Goal: Task Accomplishment & Management: Manage account settings

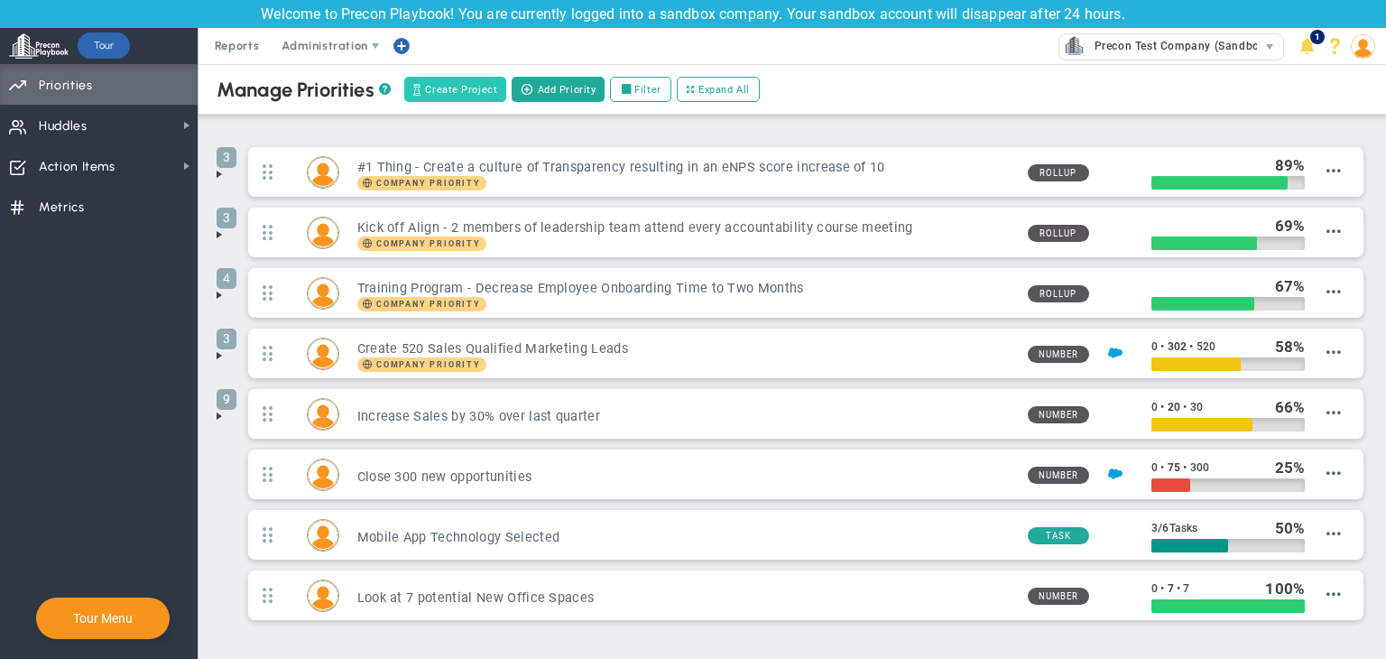
click at [467, 90] on span "Create Project" at bounding box center [461, 89] width 72 height 15
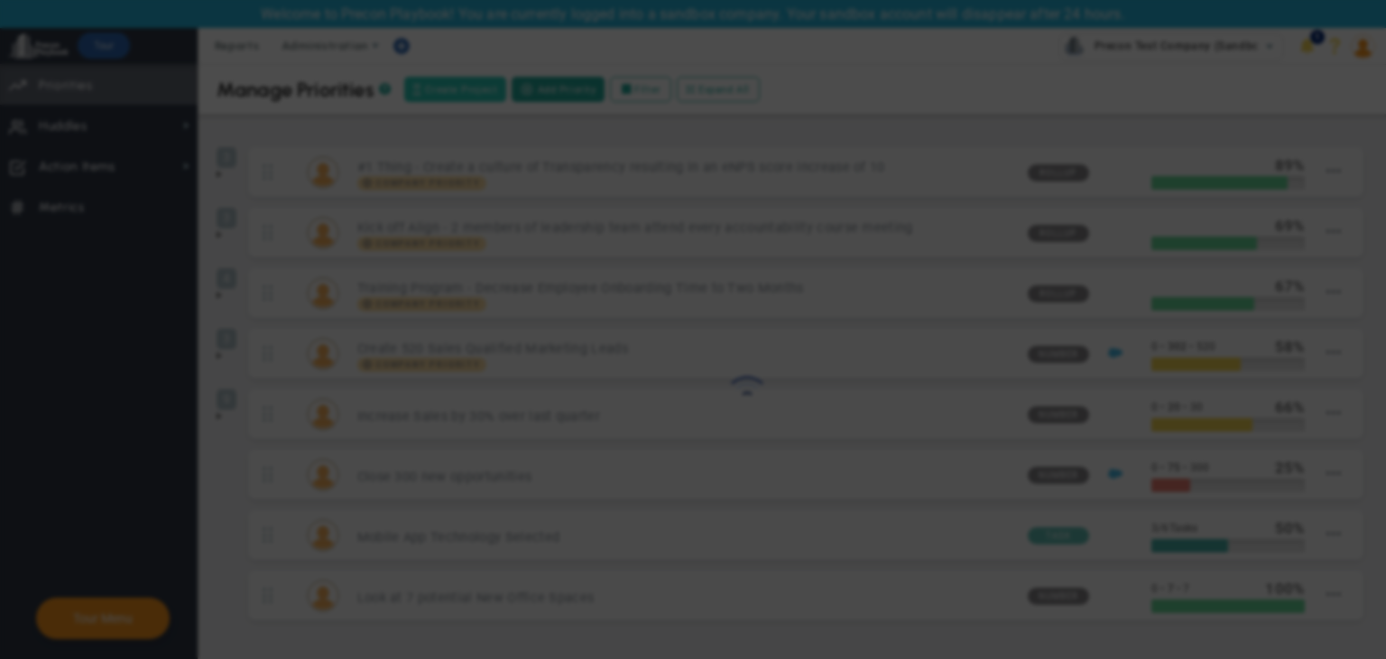
type input "[PERSON_NAME] A"
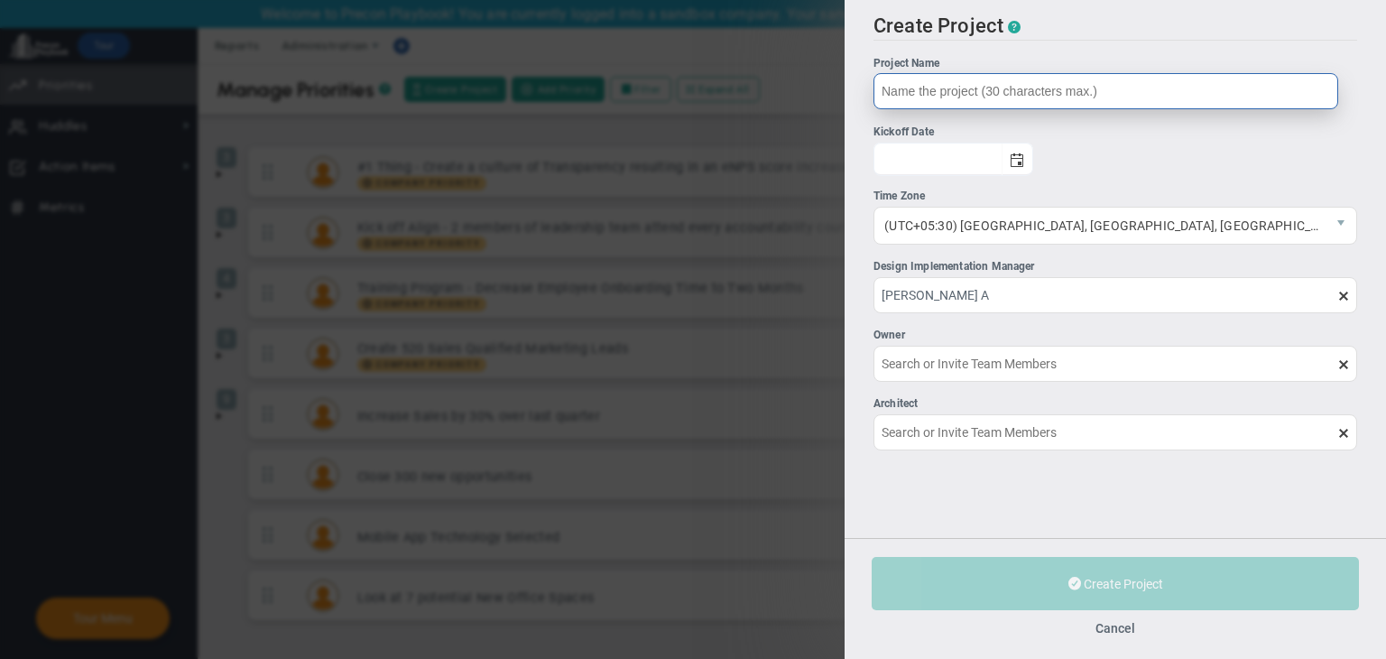
click at [976, 88] on input "Project Name" at bounding box center [1106, 91] width 465 height 36
type input "Test Project"
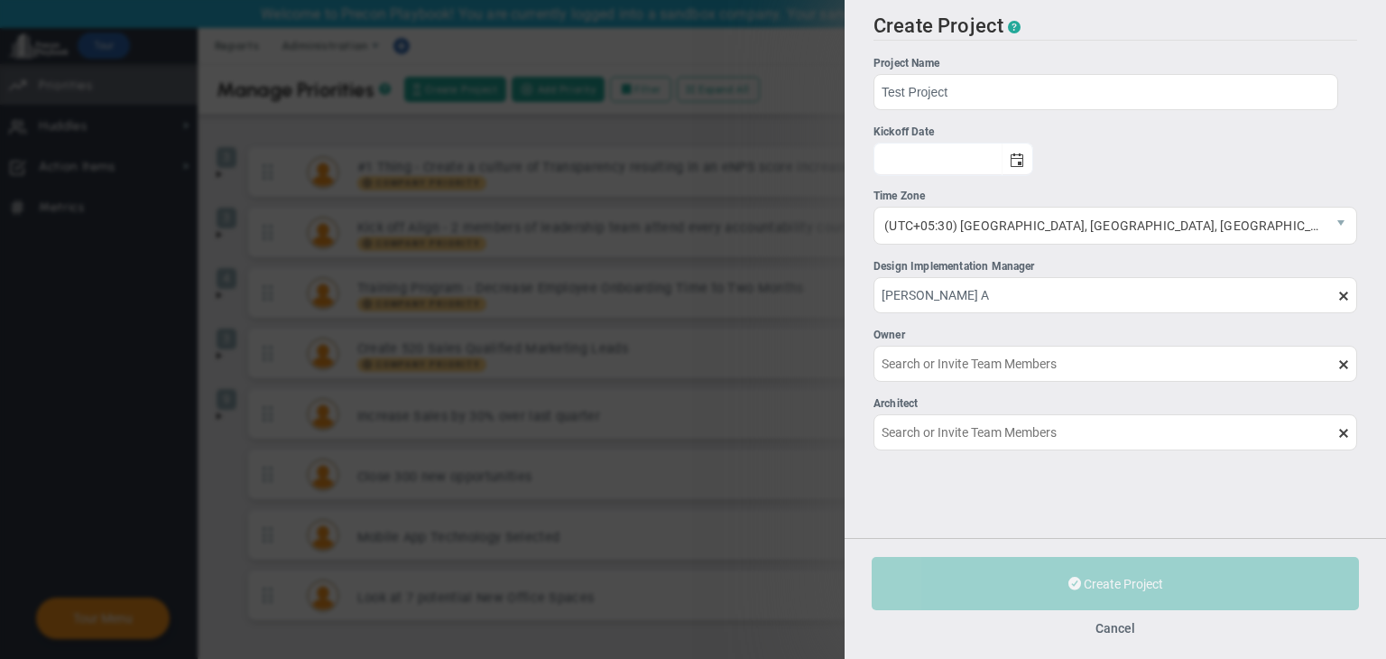
click at [1102, 160] on ul "Project Name Test Project Kickoff Date Time Zone (UTC+05:30) [GEOGRAPHIC_DATA],…" at bounding box center [1116, 282] width 484 height 454
click at [1024, 159] on span "select" at bounding box center [1017, 160] width 14 height 14
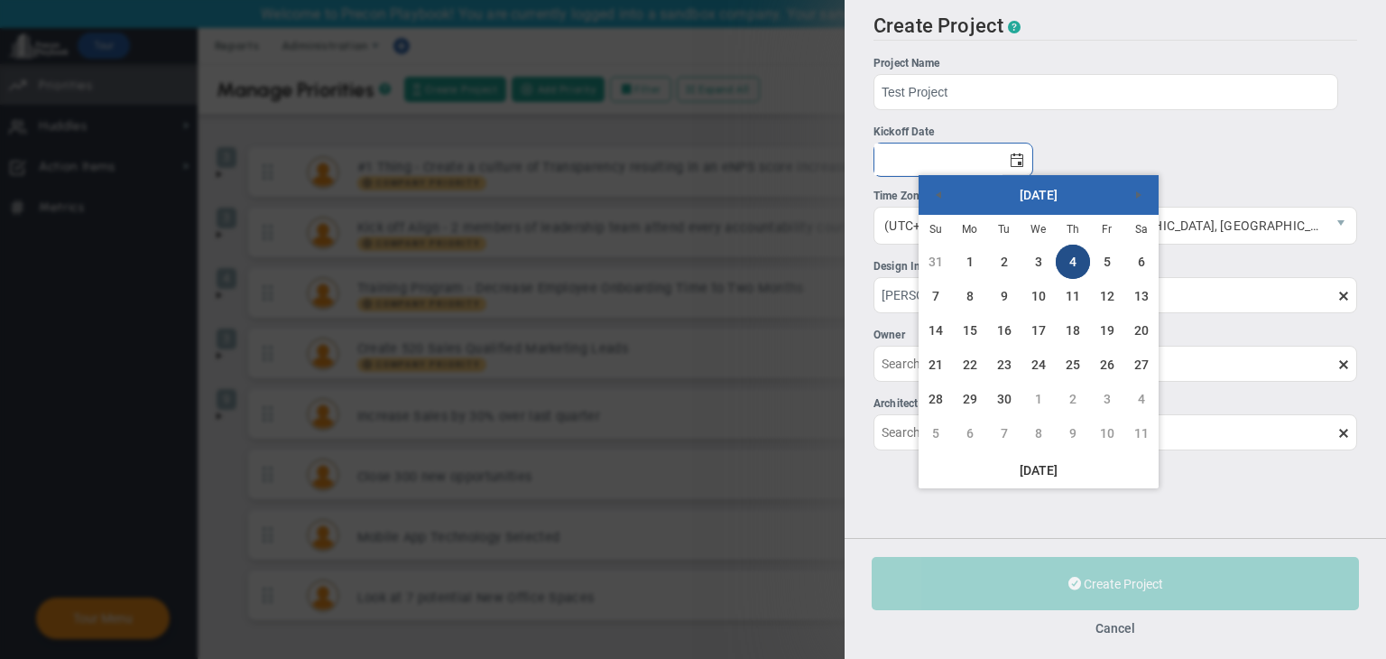
click at [1069, 258] on link "4" at bounding box center [1073, 262] width 34 height 34
type input "[DATE]"
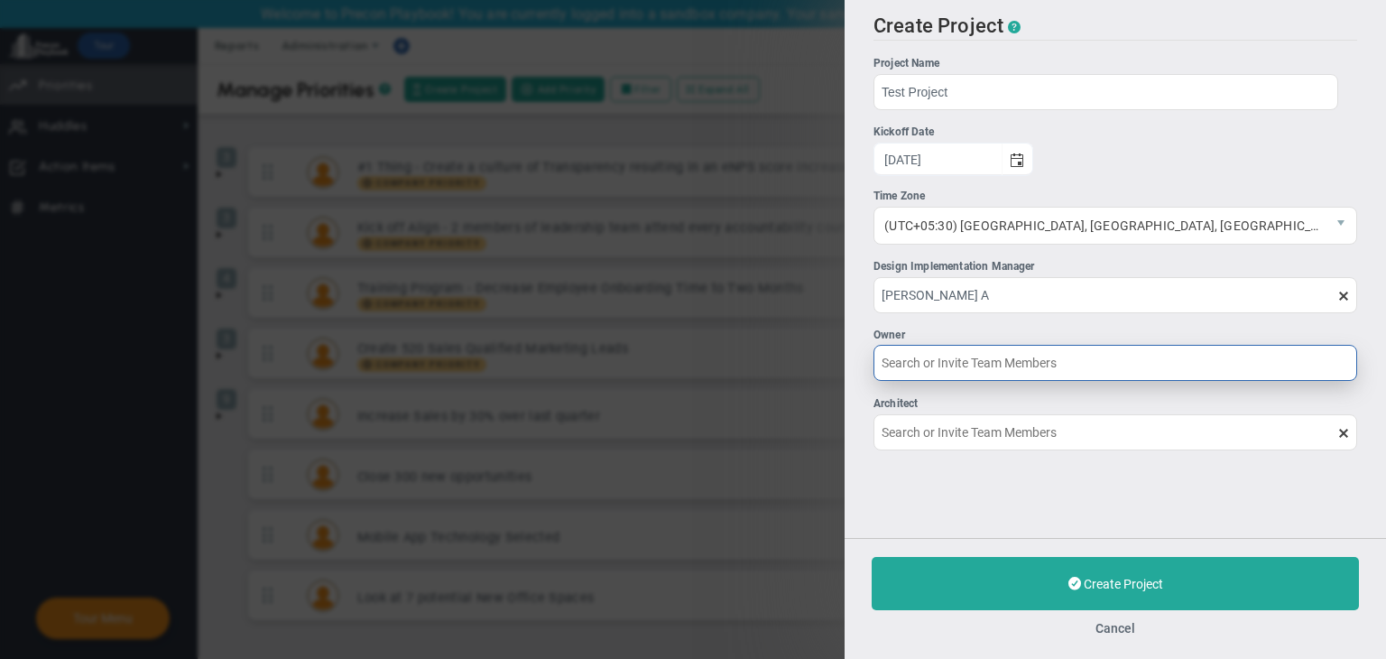
click at [980, 373] on input "Owner" at bounding box center [1116, 363] width 484 height 36
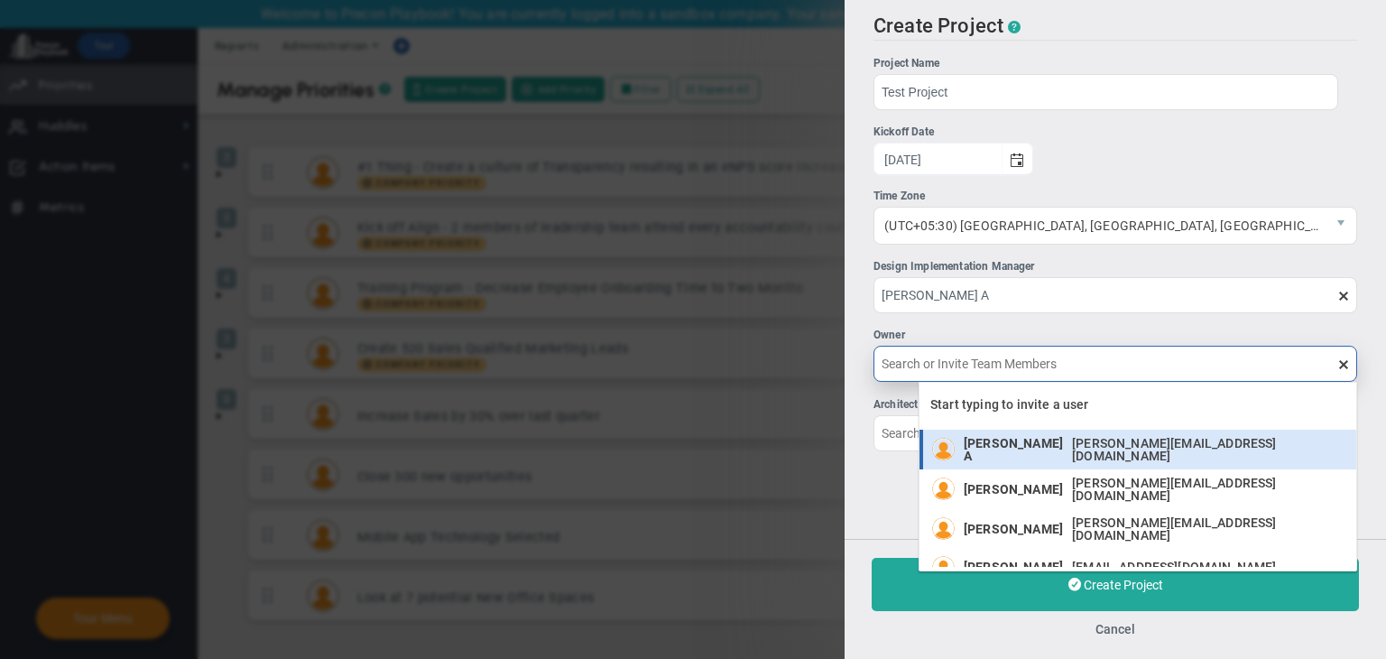
click at [1019, 451] on span "[PERSON_NAME] A" at bounding box center [1013, 449] width 99 height 25
type input "[PERSON_NAME] A"
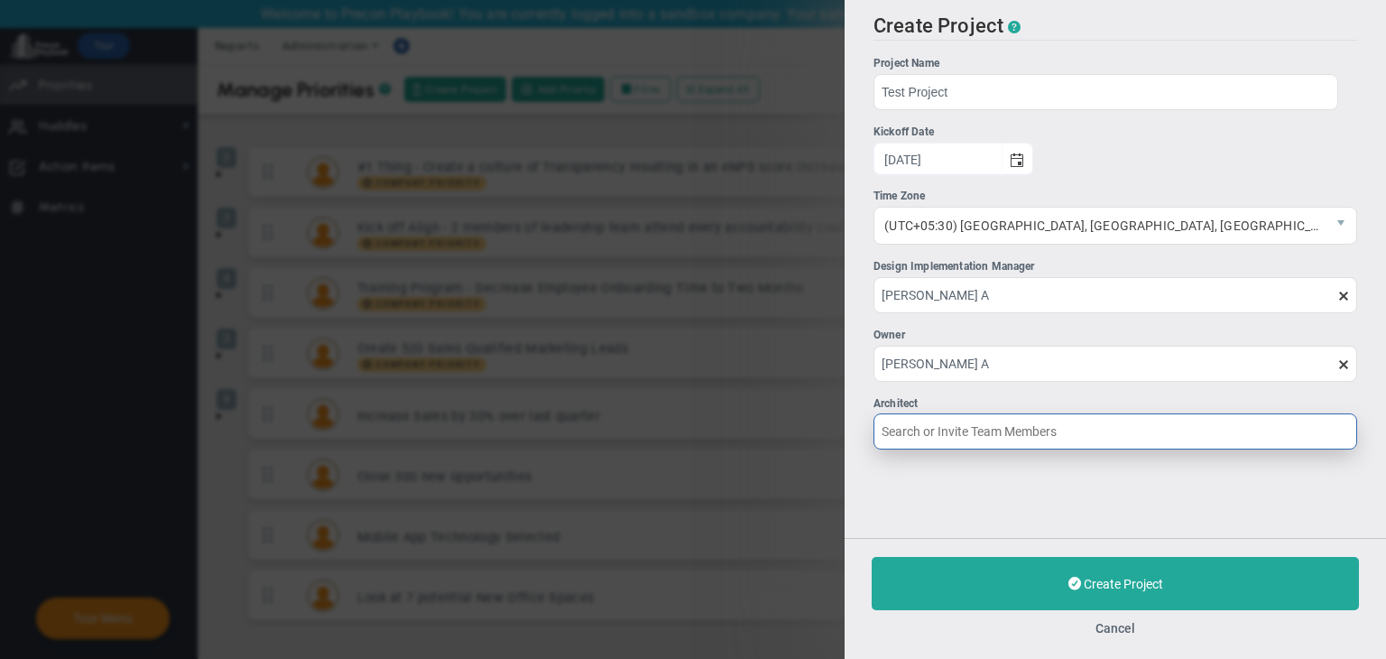
click at [1019, 442] on input "Architect" at bounding box center [1116, 431] width 484 height 36
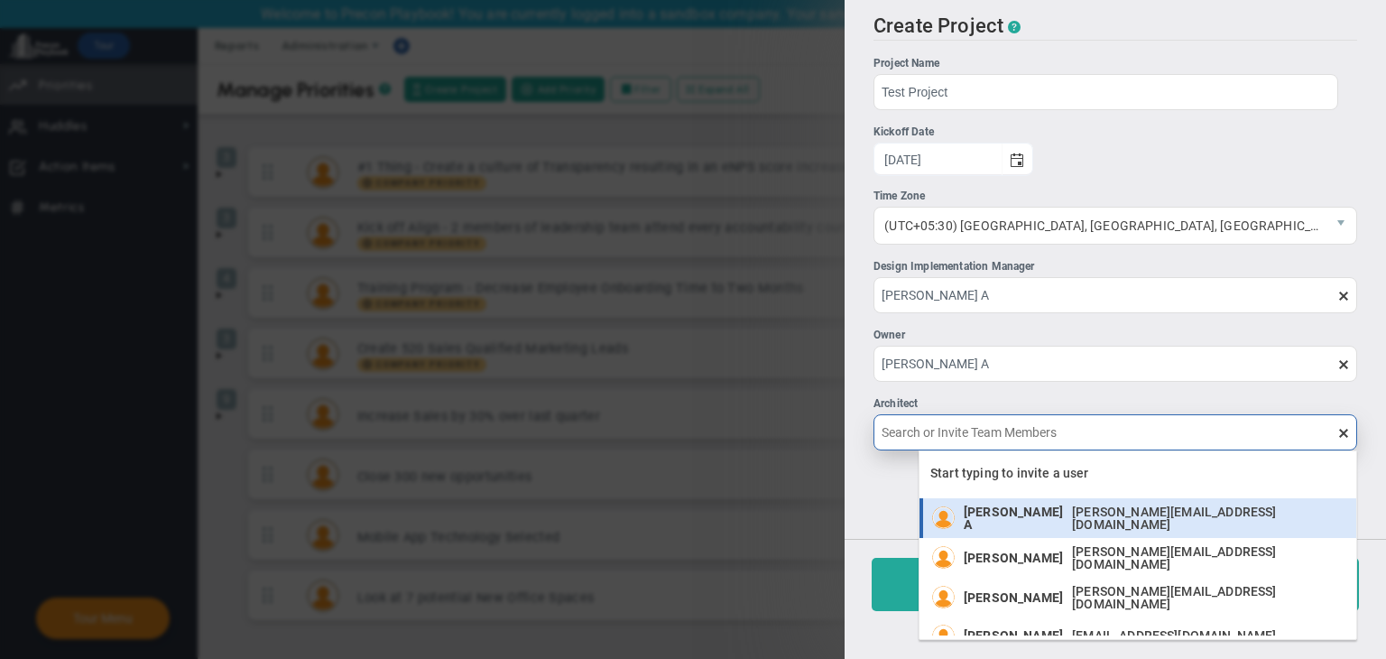
click at [1033, 514] on span "[PERSON_NAME] A" at bounding box center [1013, 517] width 99 height 25
type input "[PERSON_NAME] A"
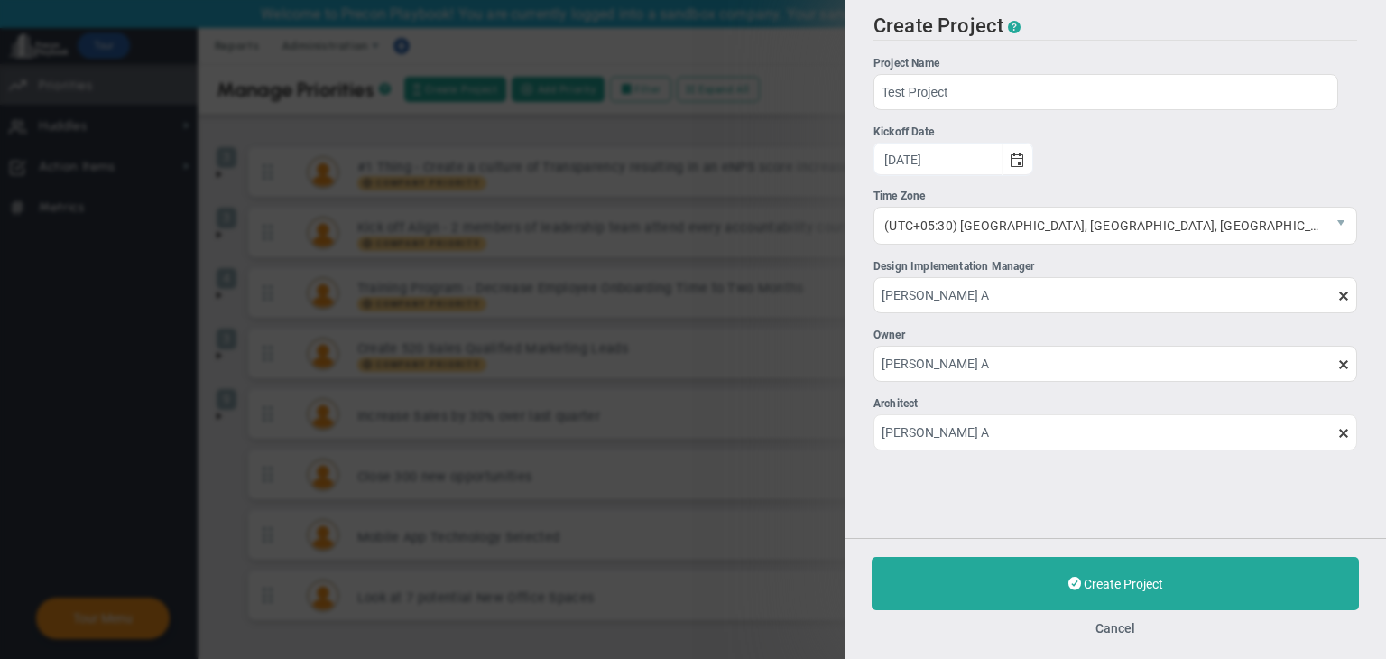
click at [694, 441] on div "Create Project ? Project Name Test Project Kickoff Date [DATE] Time Zone (UTC+0…" at bounding box center [693, 329] width 1386 height 659
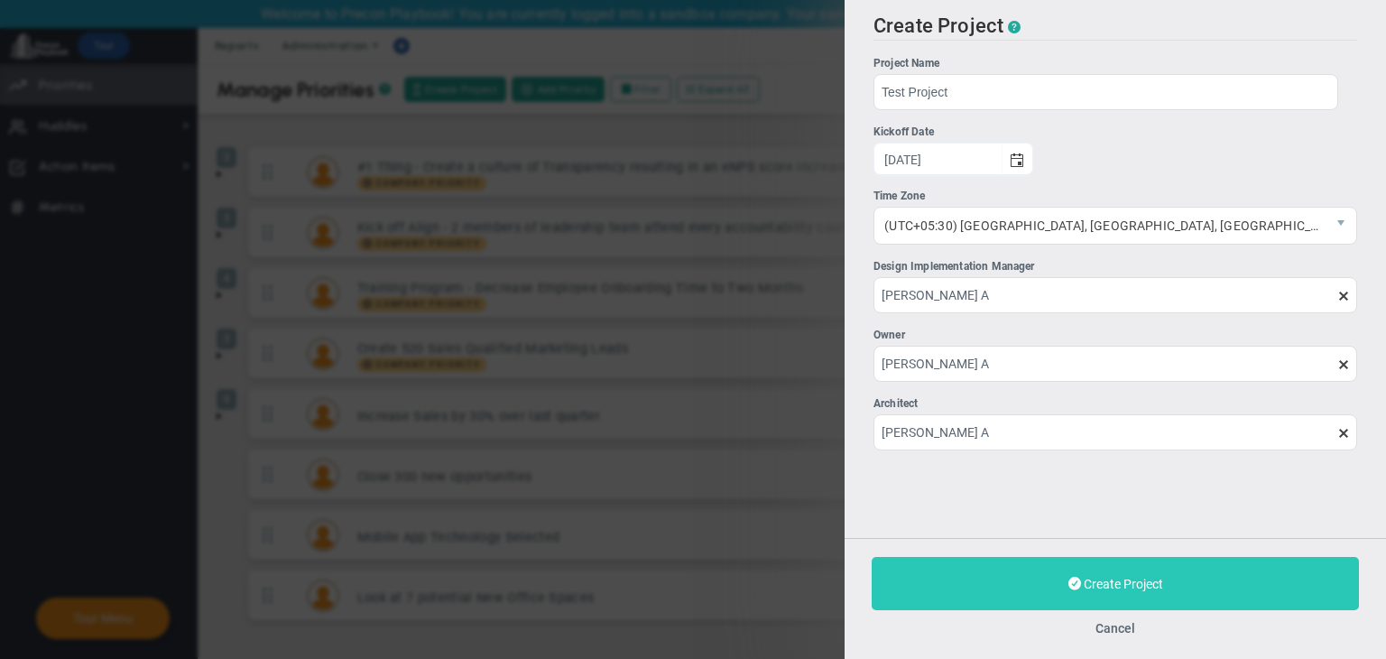
click at [1096, 568] on button "Create Project" at bounding box center [1115, 583] width 487 height 53
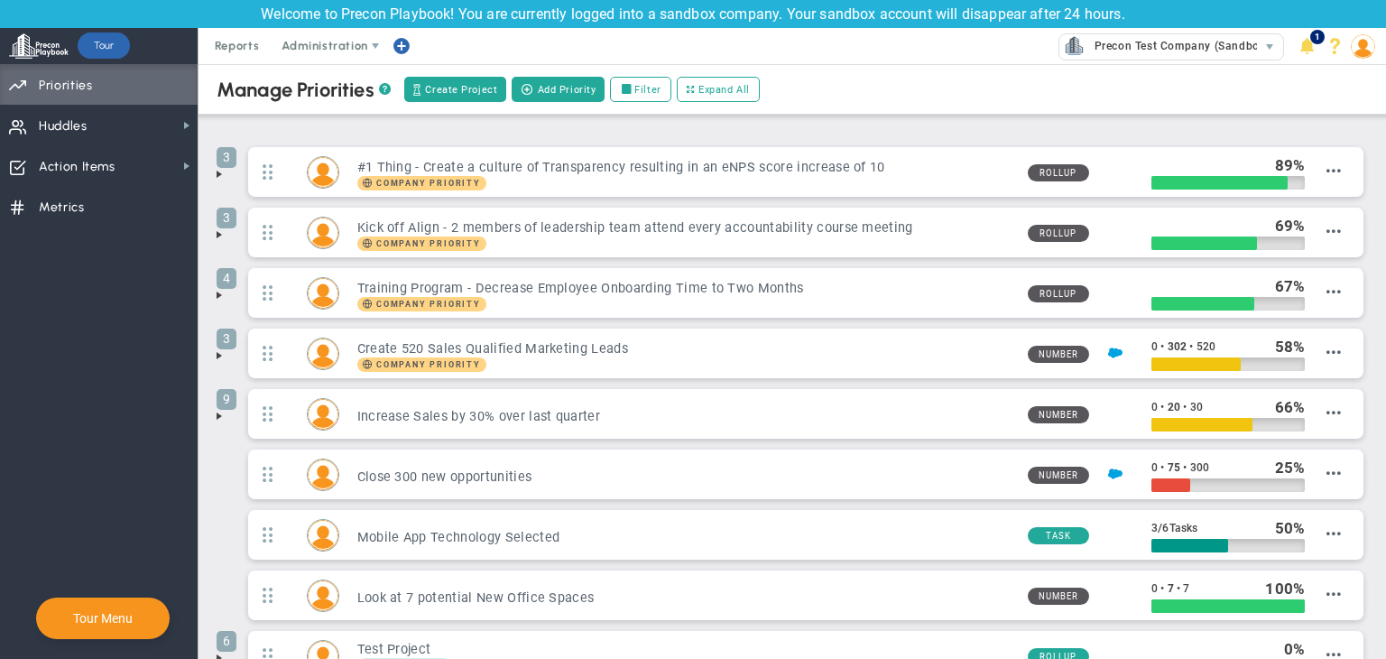
scroll to position [132, 0]
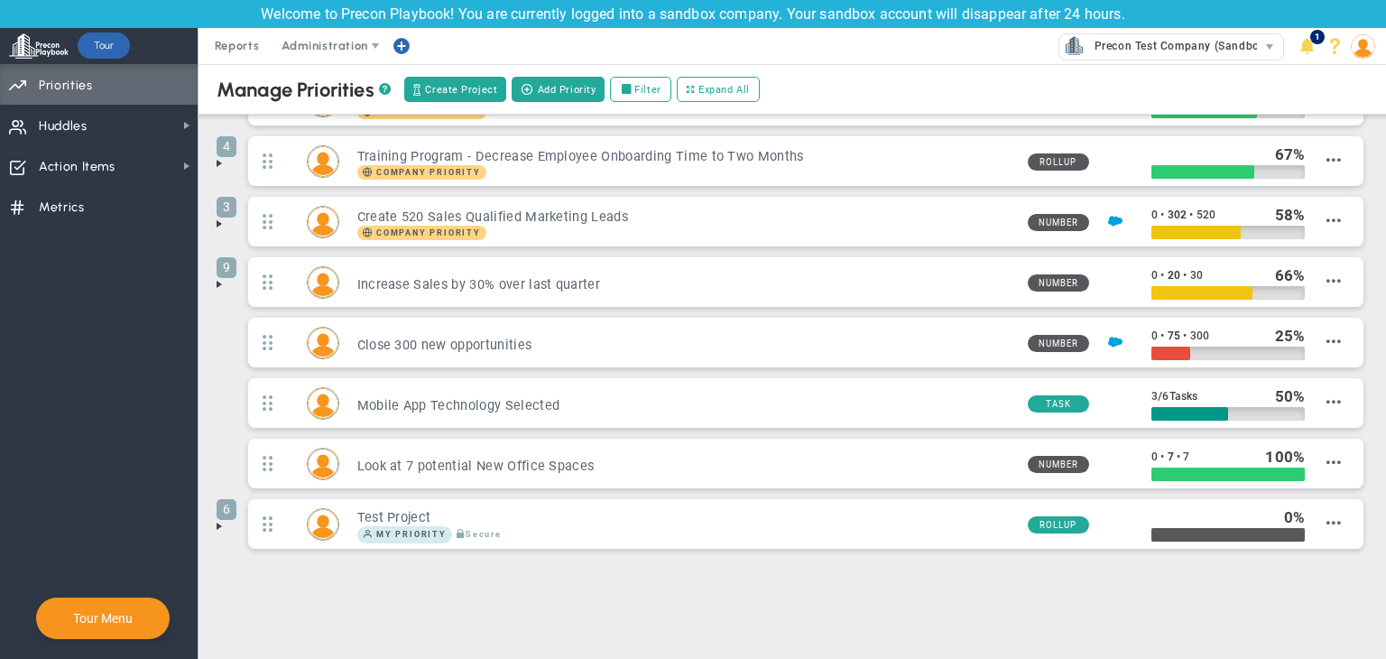
click at [217, 521] on span at bounding box center [219, 526] width 14 height 14
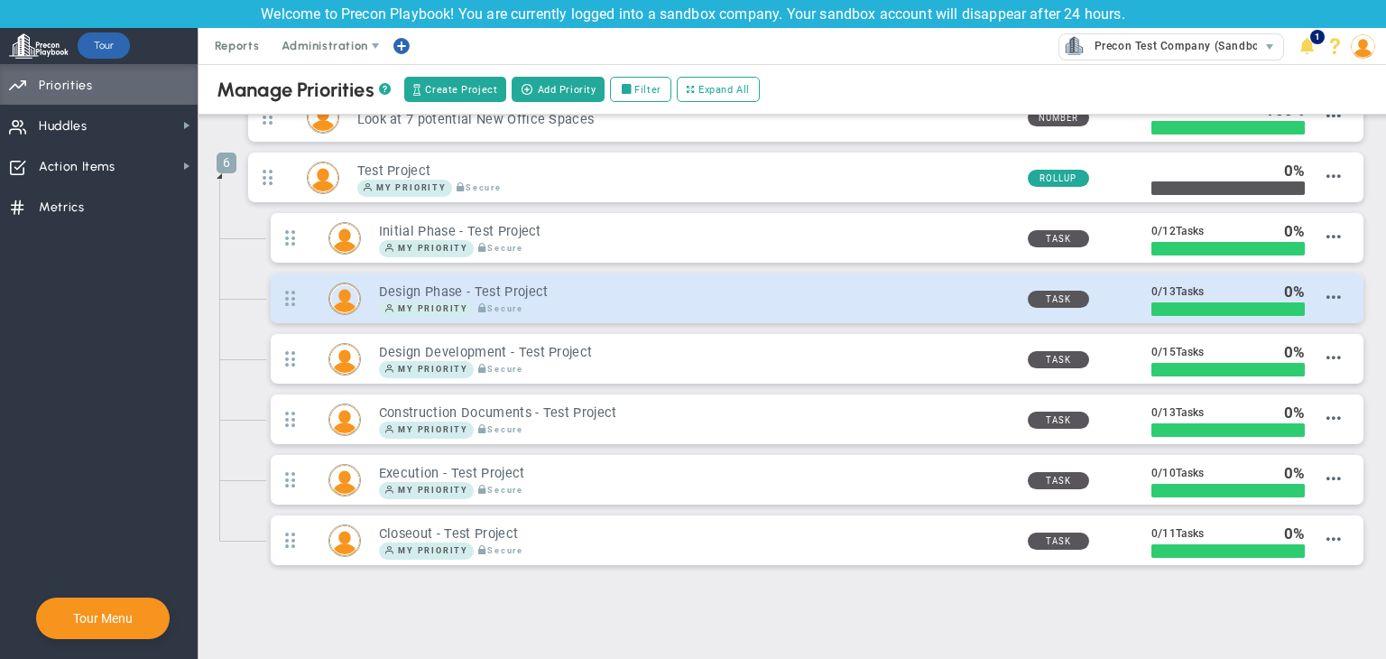
scroll to position [493, 0]
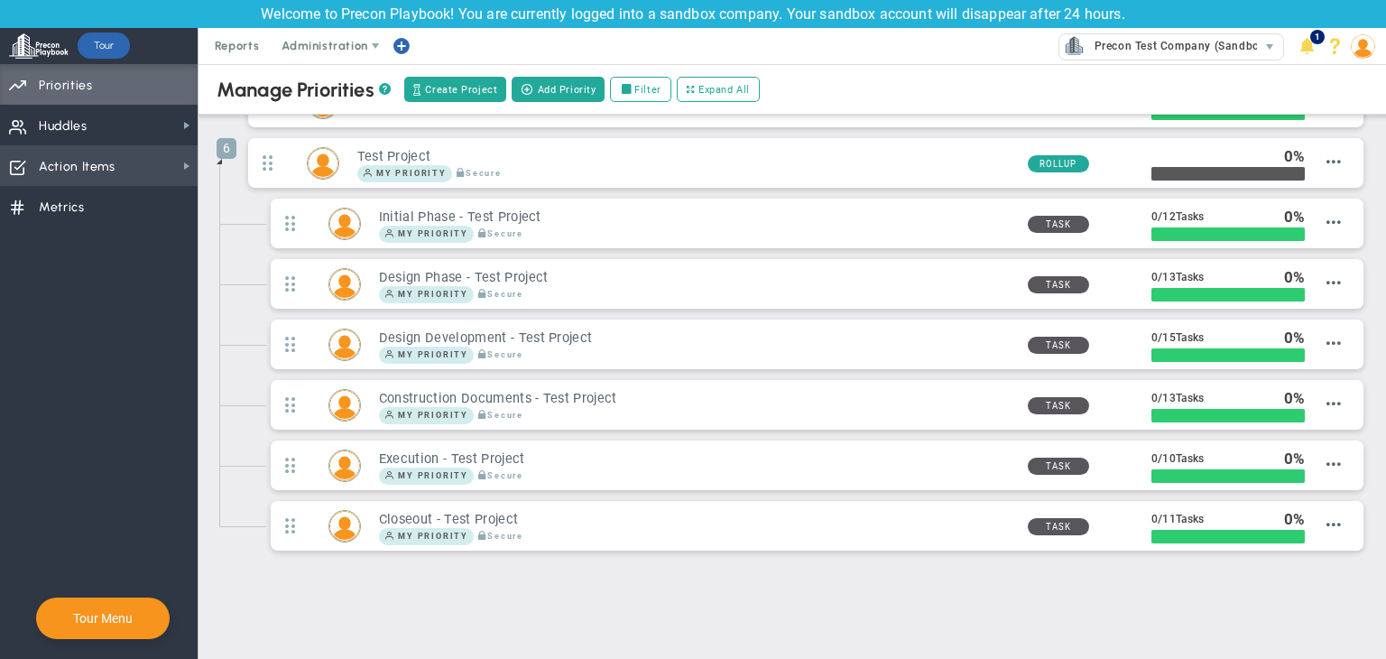
click at [89, 167] on span "Action Items" at bounding box center [77, 167] width 77 height 38
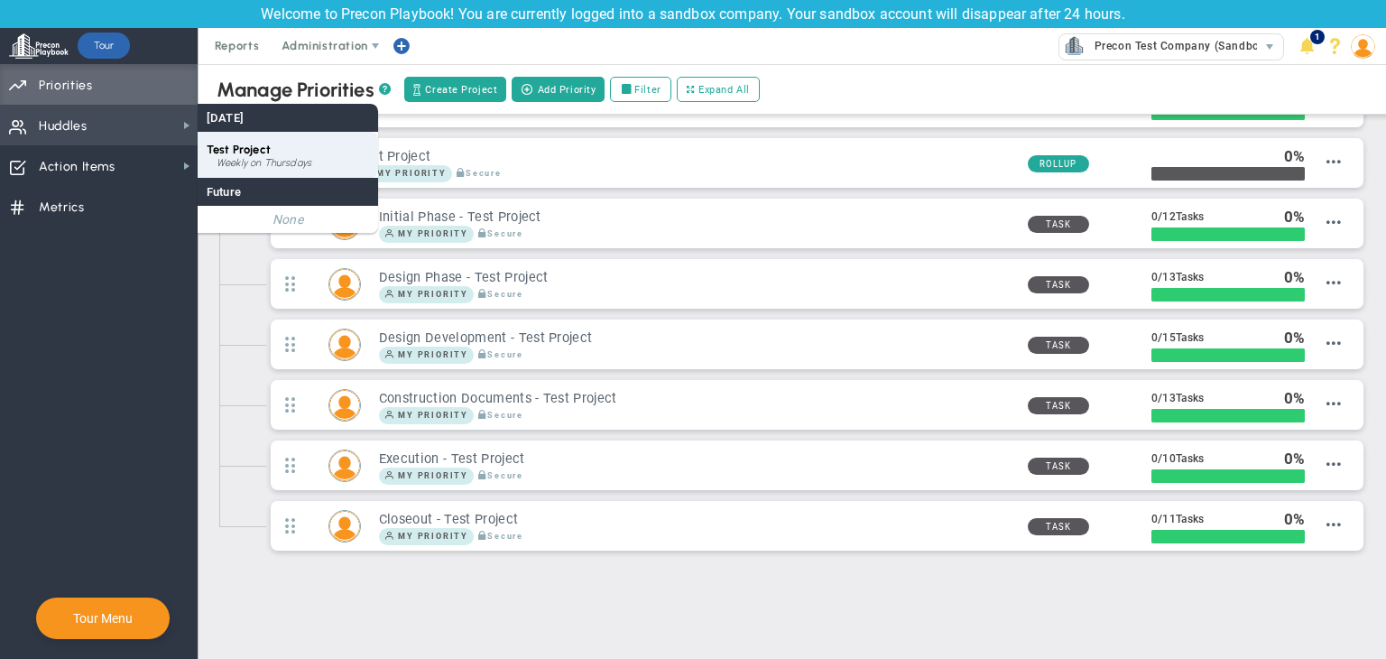
click at [285, 147] on div "Test Project Weekly on Thursdays" at bounding box center [288, 155] width 181 height 46
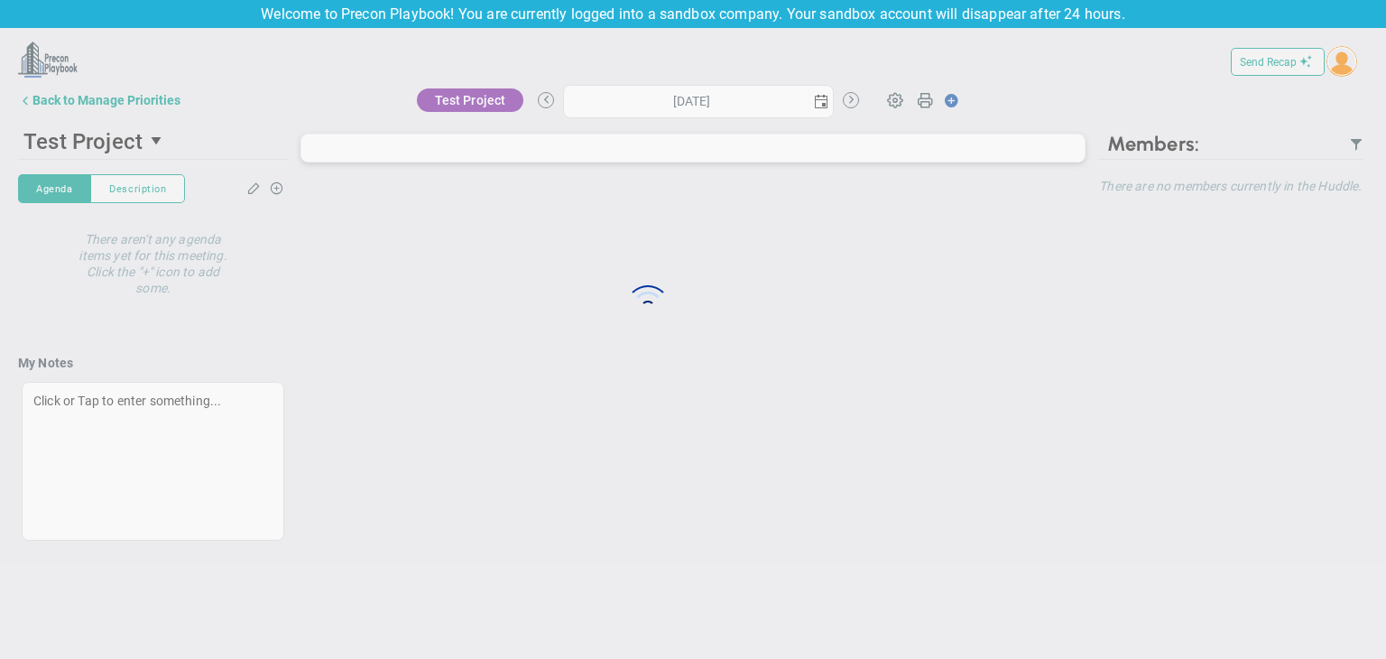
type input "[DATE]"
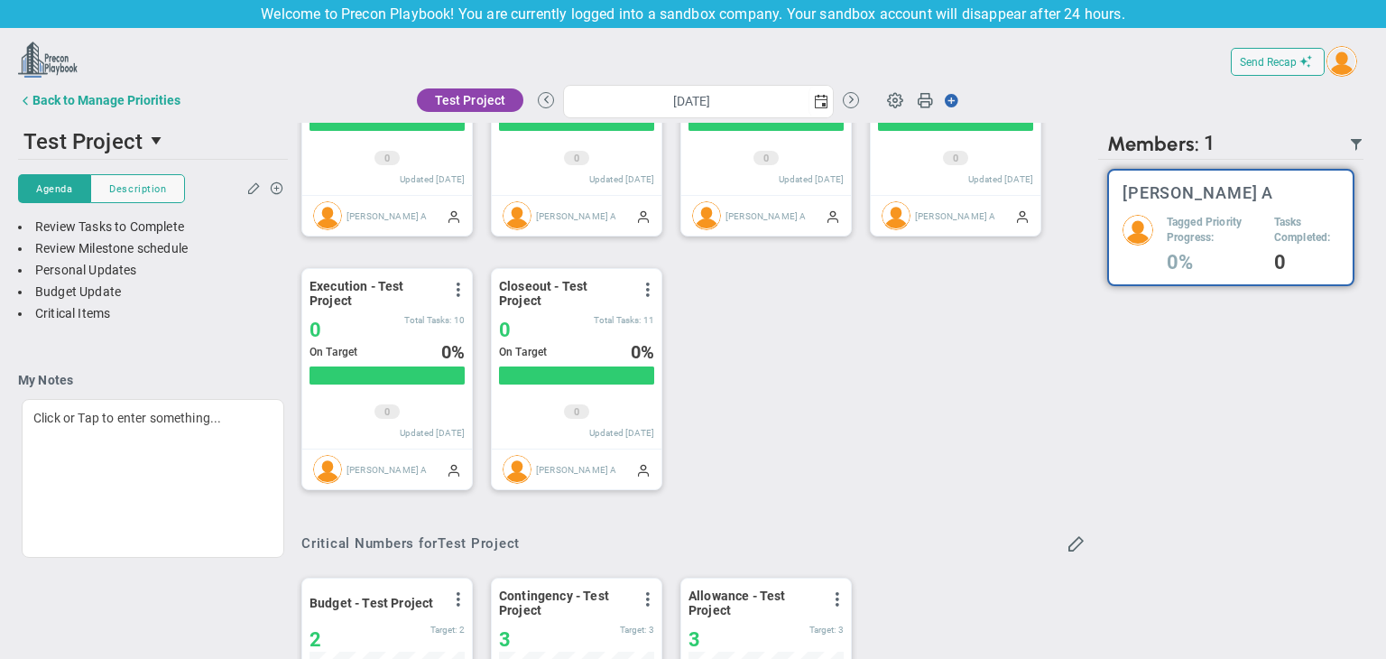
scroll to position [181, 0]
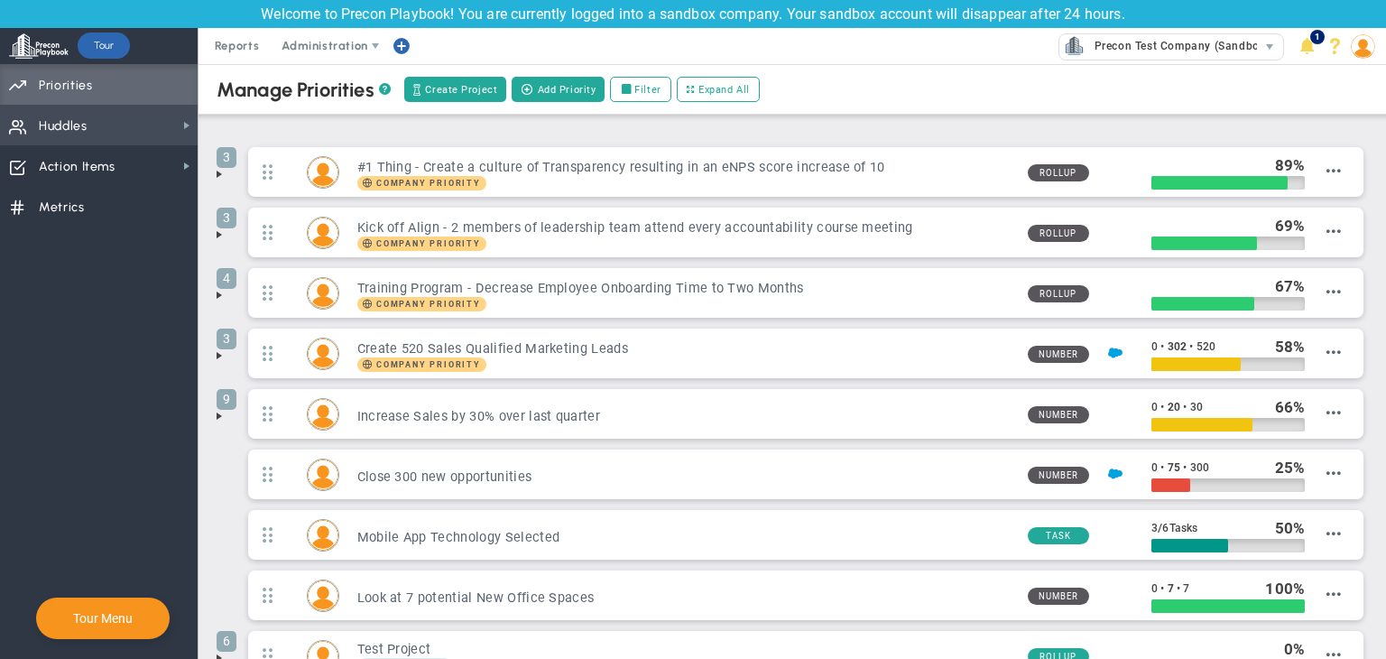
click at [64, 117] on span "Huddles" at bounding box center [63, 126] width 49 height 38
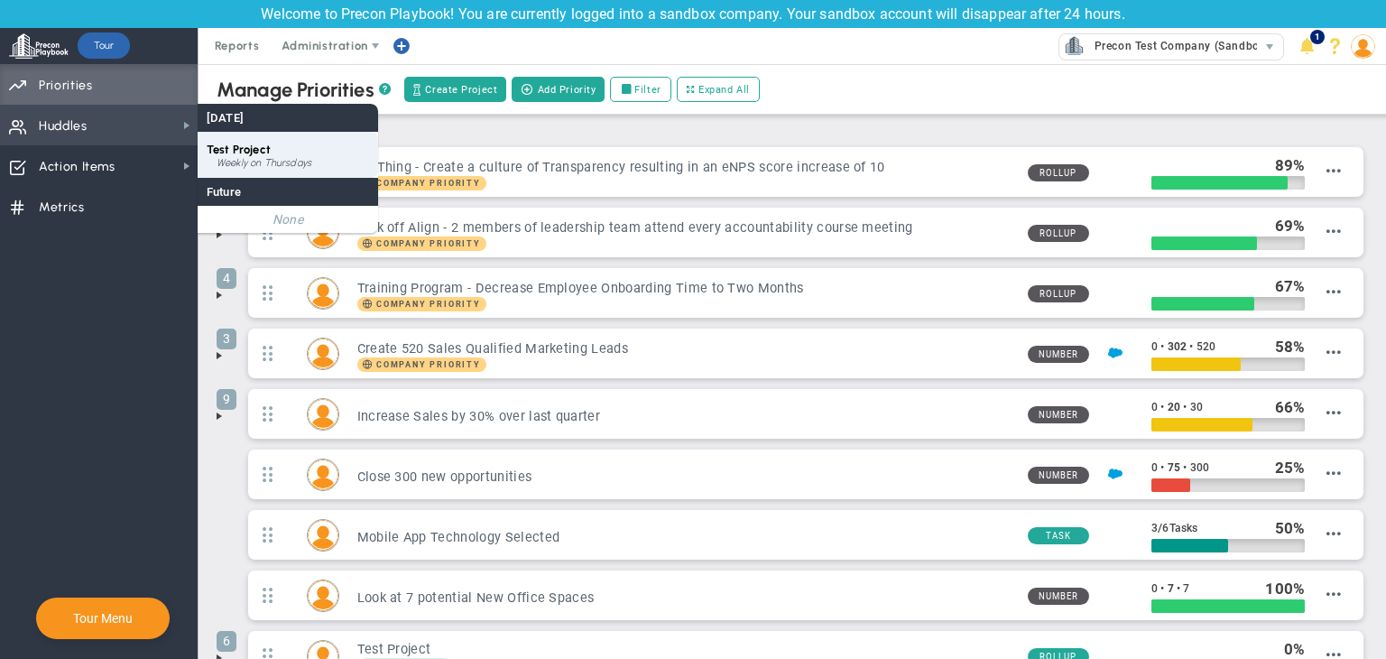
click at [246, 148] on span "Test Project" at bounding box center [239, 150] width 64 height 14
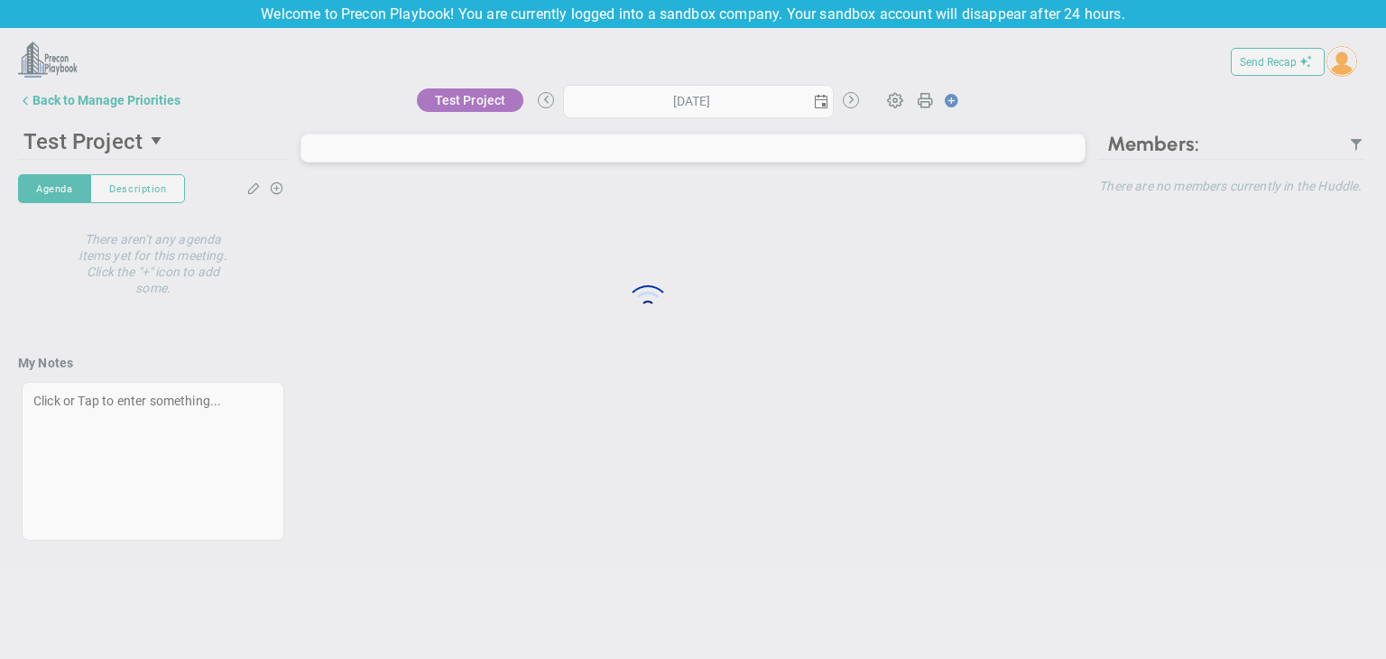
type input "[DATE]"
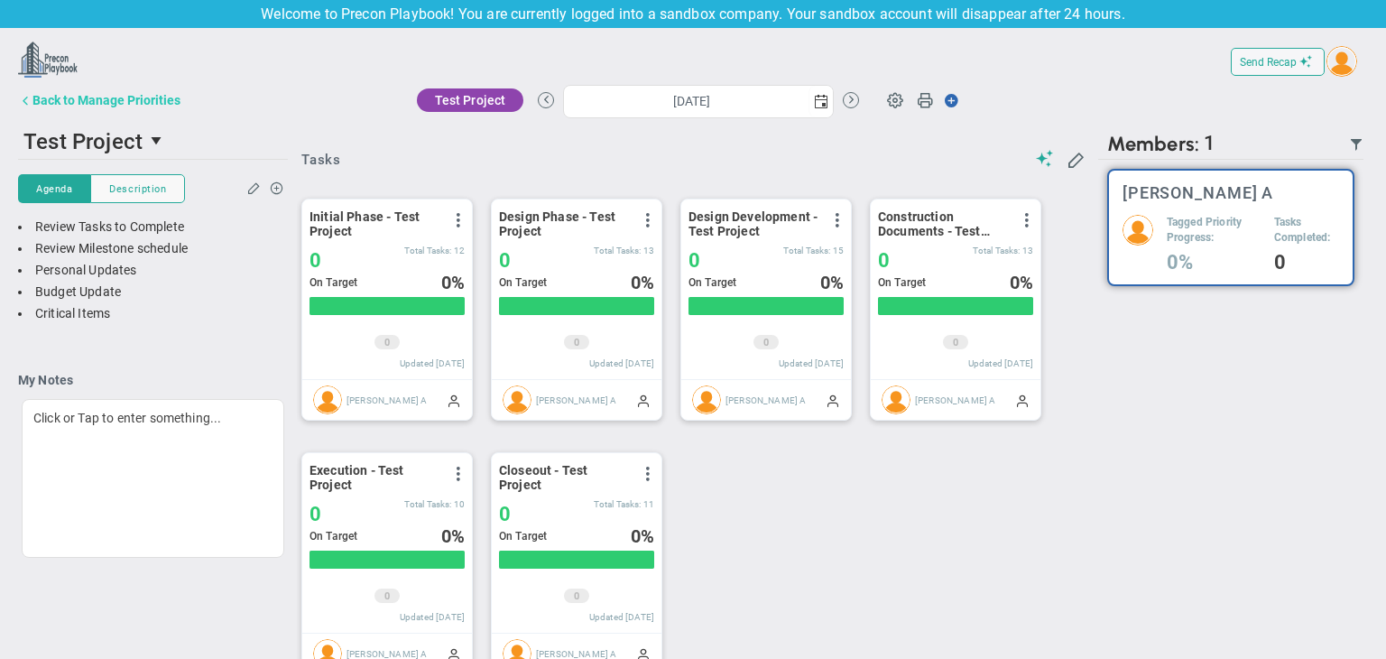
scroll to position [62, 155]
click at [1280, 60] on span "Send Recap" at bounding box center [1268, 62] width 57 height 13
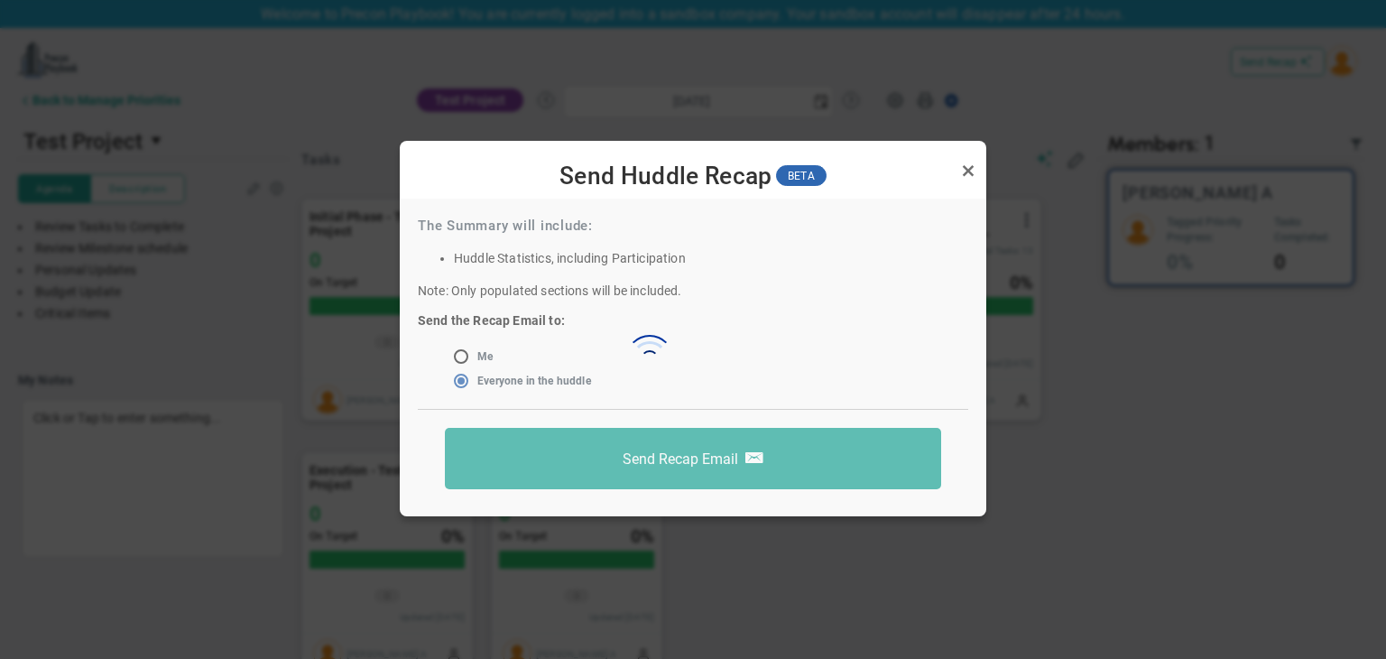
scroll to position [0, 0]
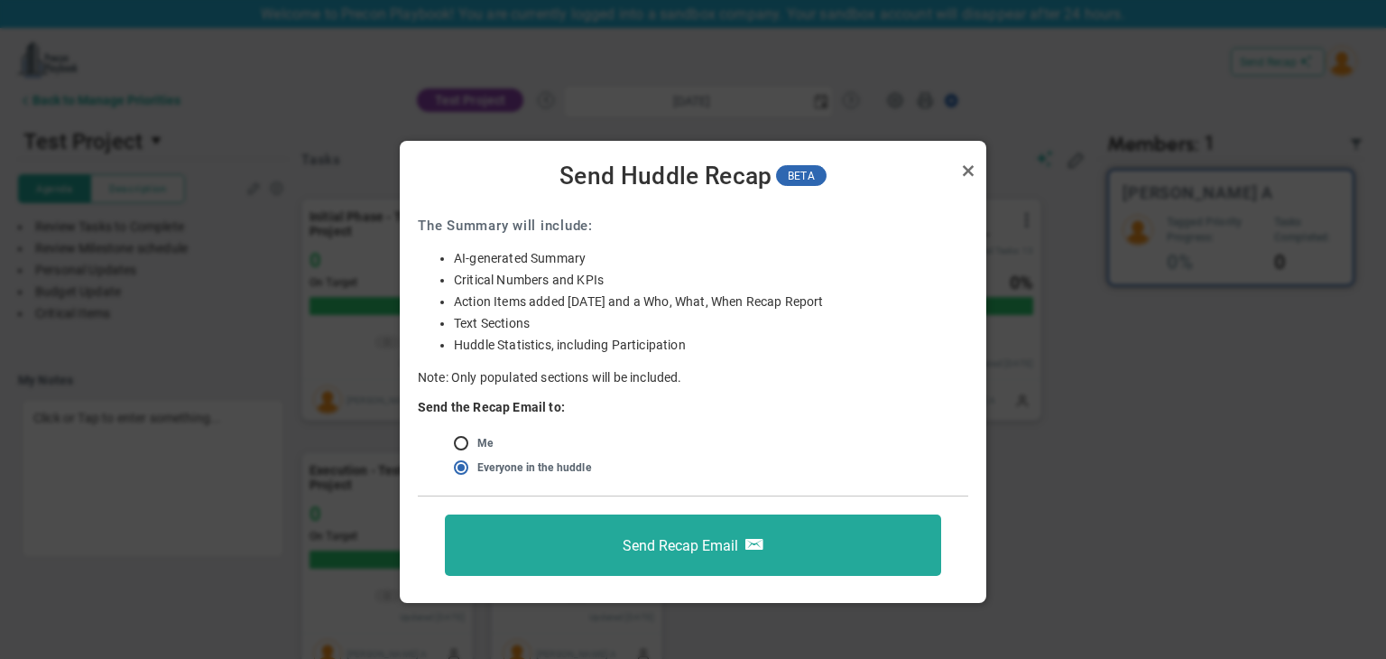
click at [466, 441] on input "radio" at bounding box center [468, 444] width 18 height 14
radio input "true"
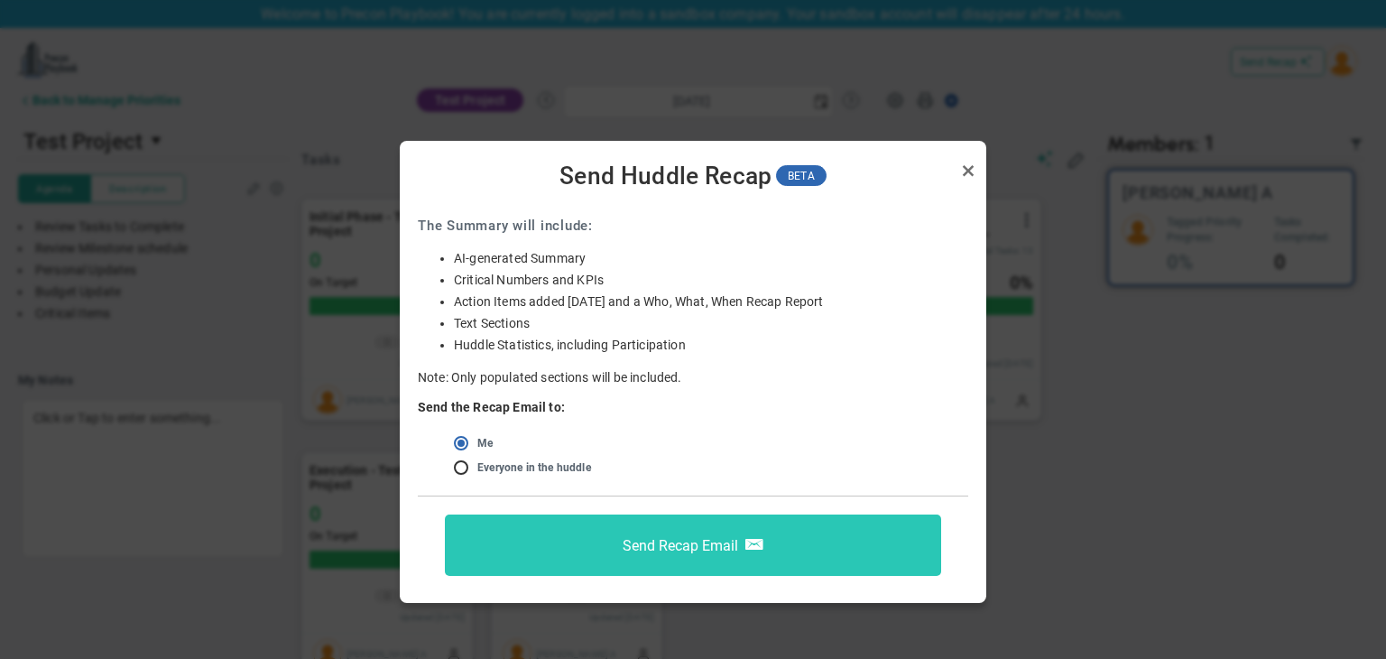
click at [674, 535] on button "Send Recap Email" at bounding box center [693, 544] width 496 height 61
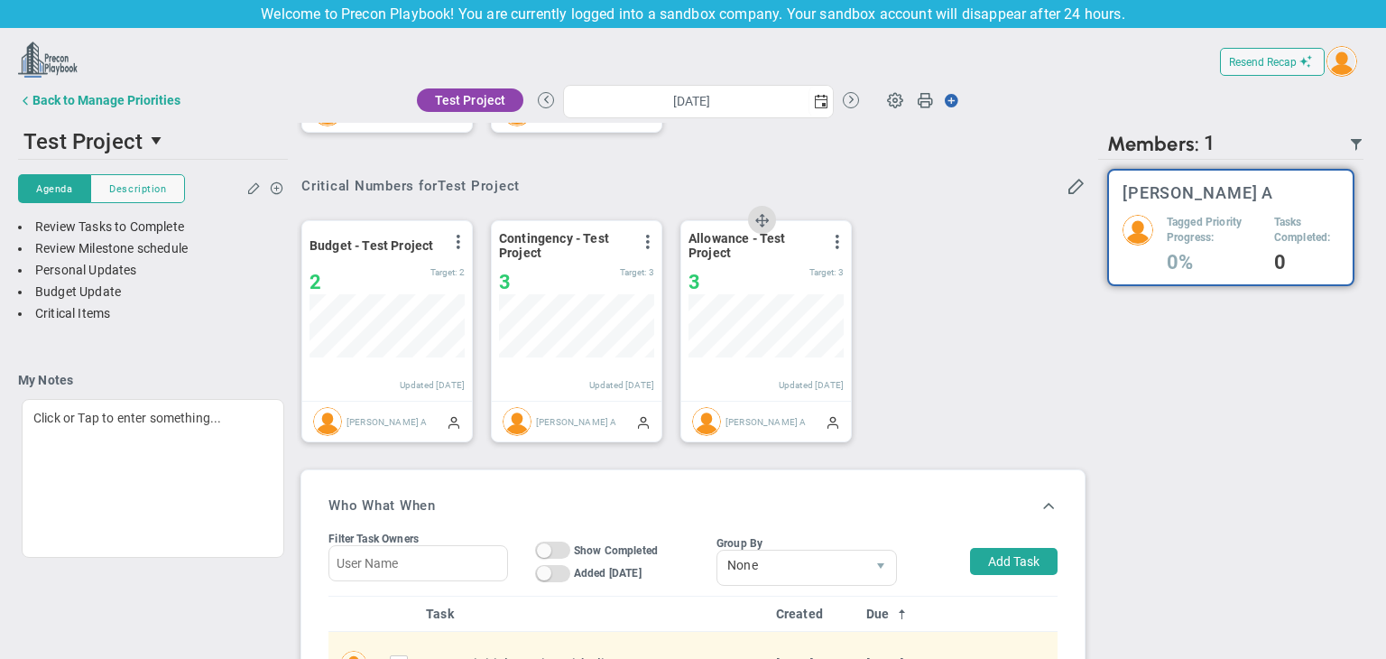
scroll to position [993, 0]
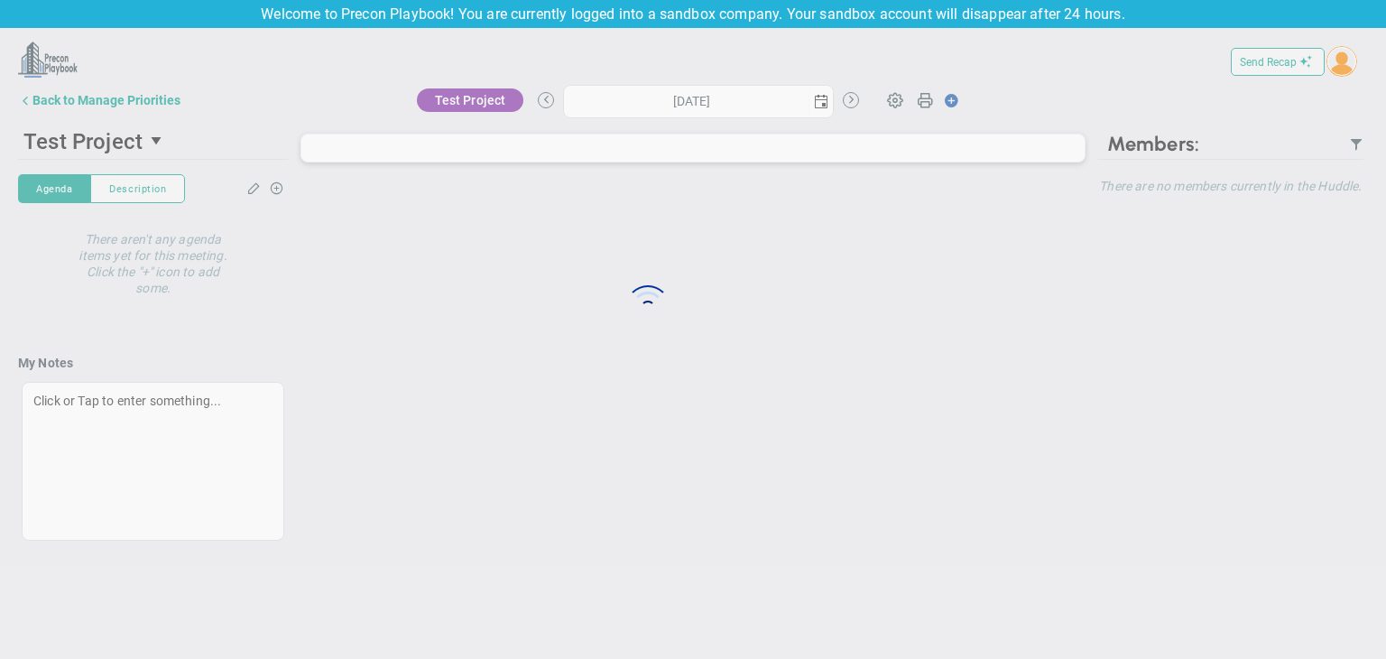
type input "[DATE]"
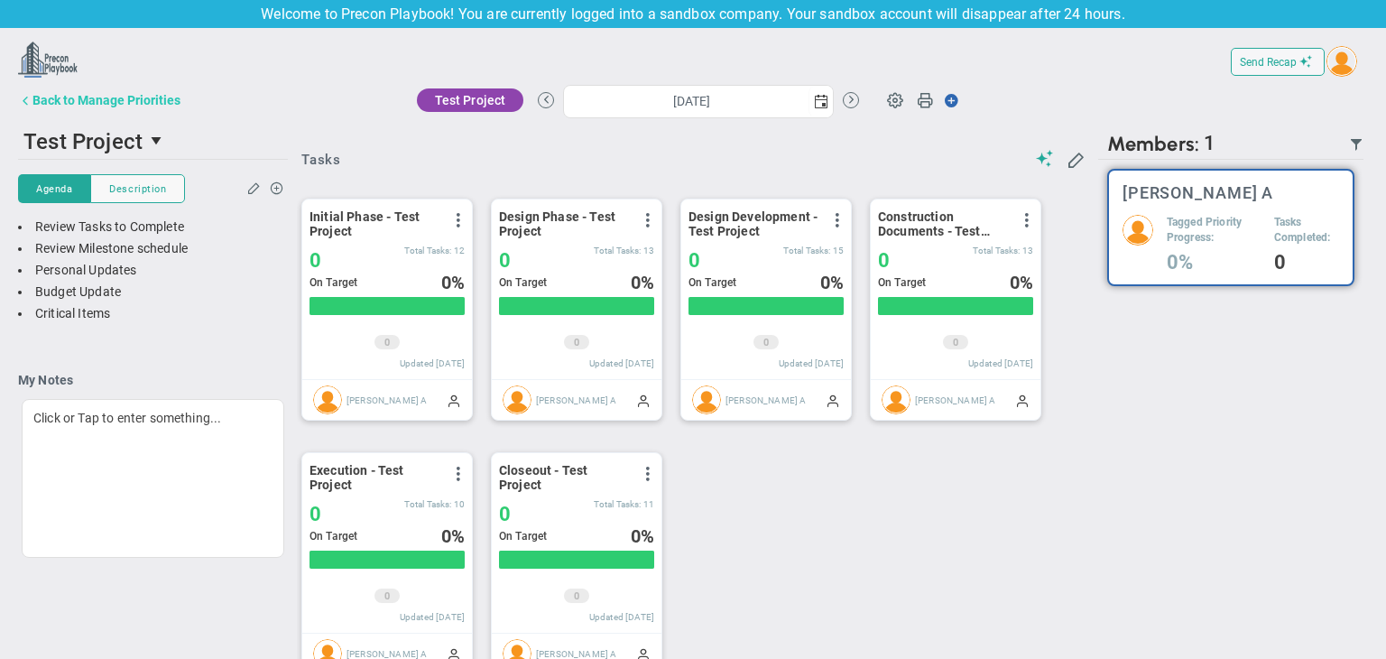
click at [31, 91] on button "Back to Manage Priorities" at bounding box center [99, 100] width 162 height 36
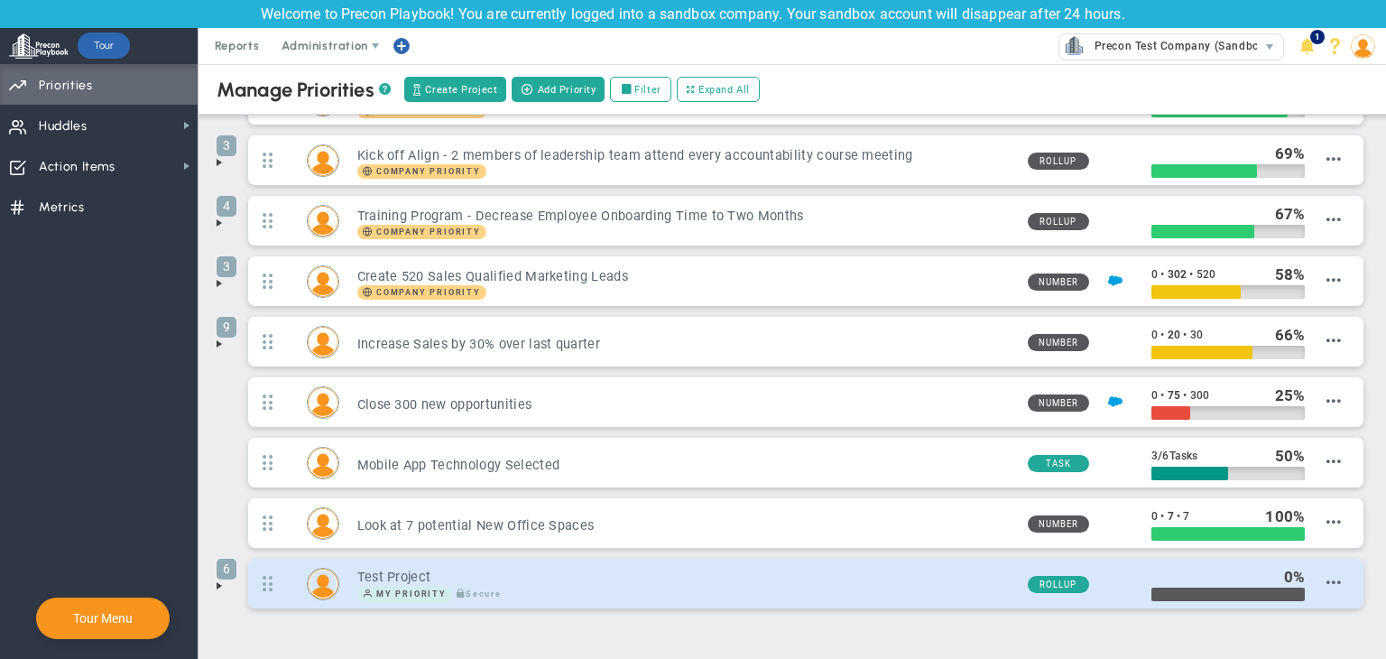
scroll to position [132, 0]
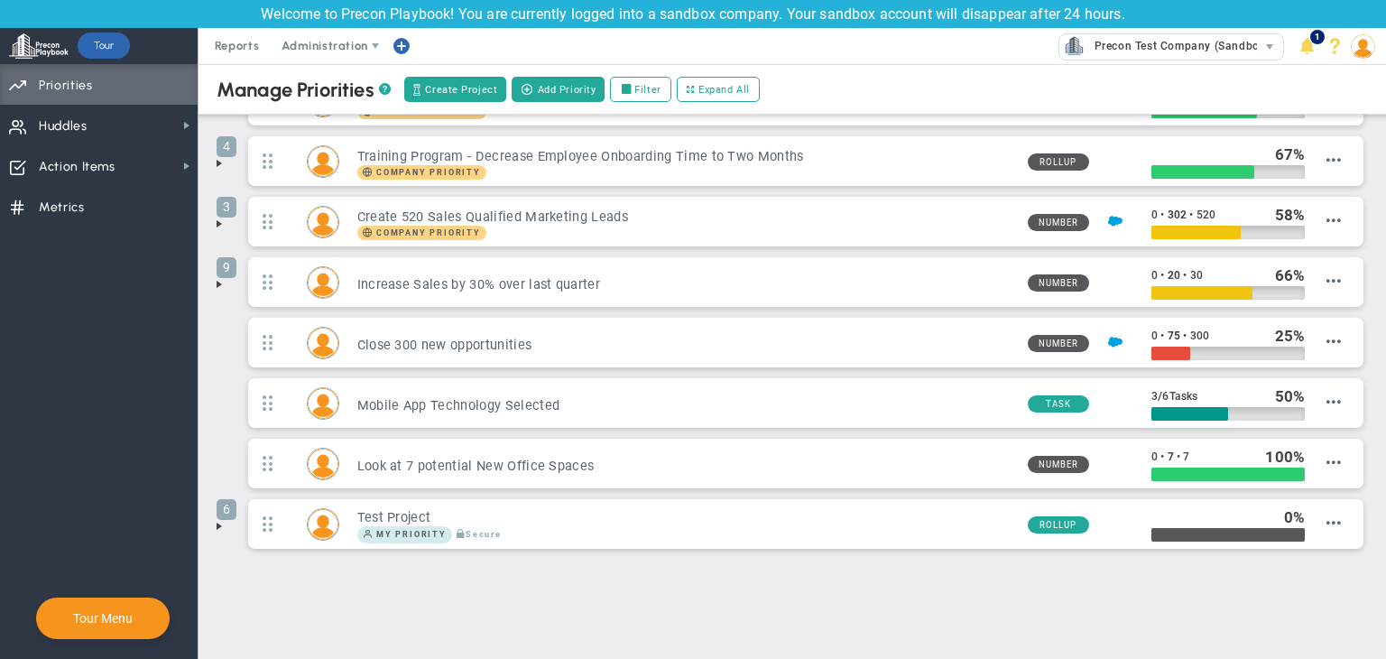
click at [216, 535] on div "Manage OKRs ? Manage Priorities ? Create Project Add Priority Update Priority V…" at bounding box center [793, 297] width 1188 height 730
click at [220, 528] on span at bounding box center [219, 526] width 14 height 14
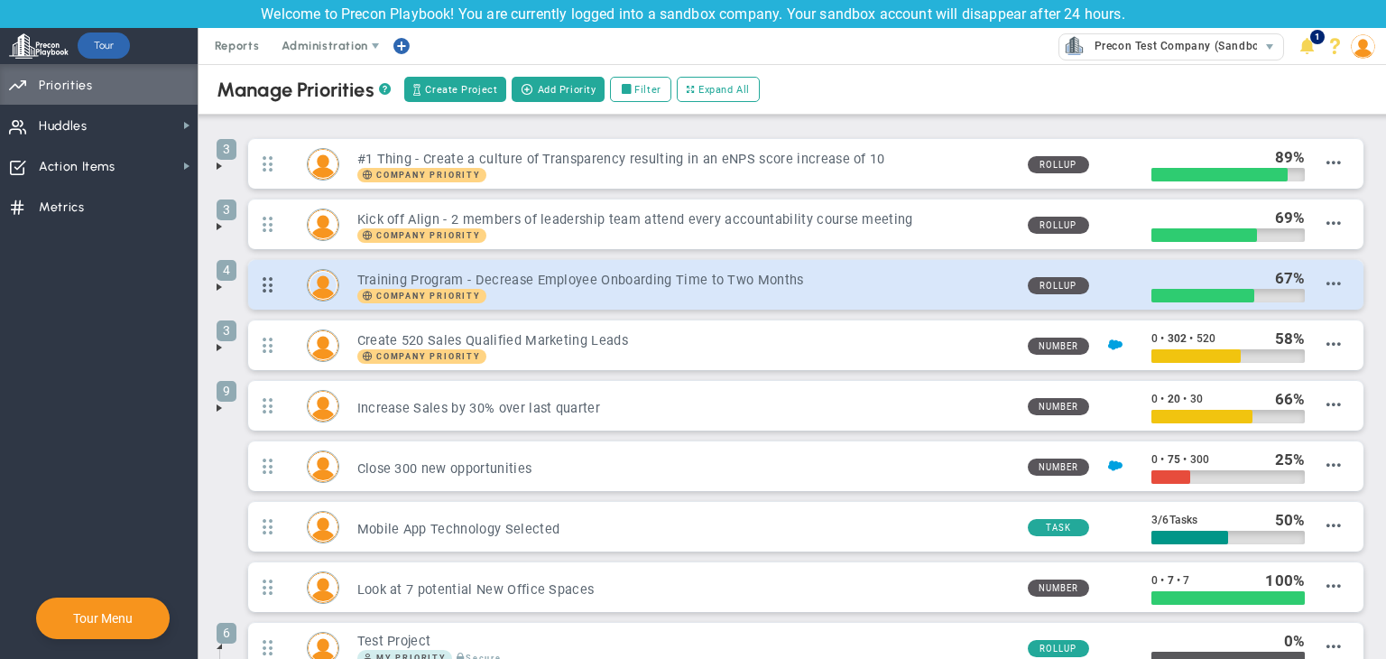
scroll to position [0, 0]
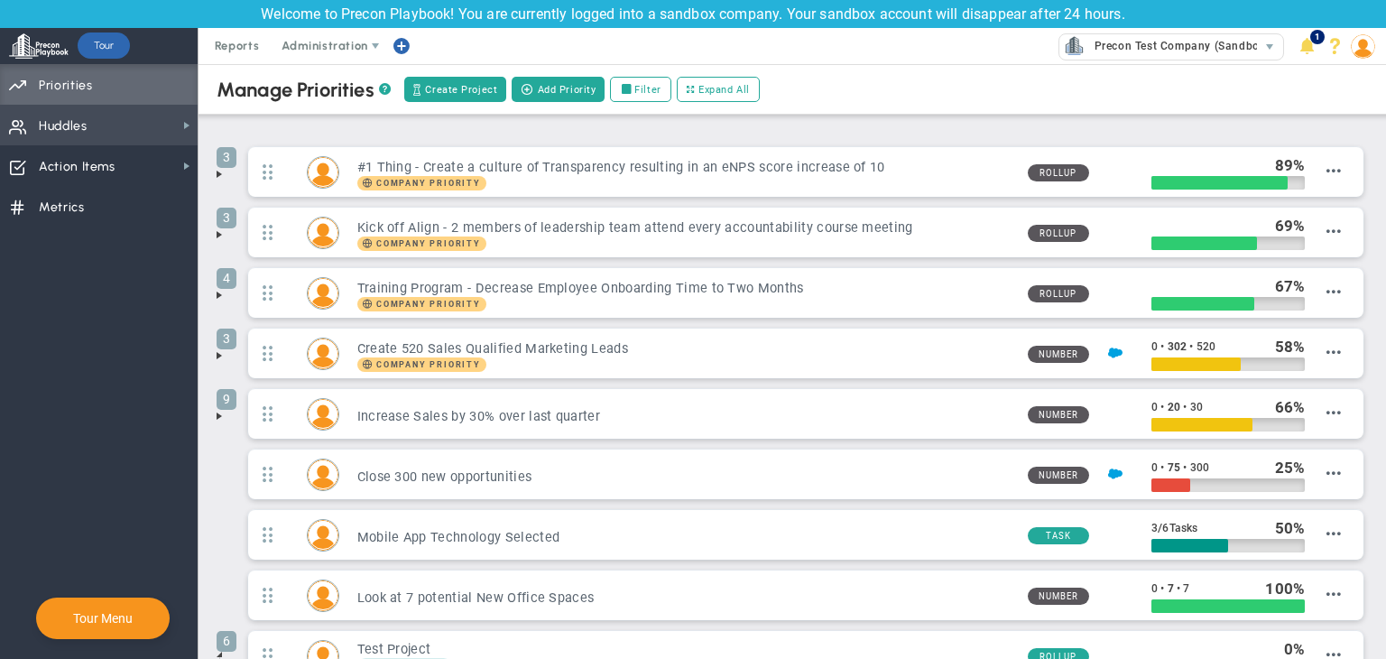
click at [44, 125] on span "Huddles" at bounding box center [63, 126] width 49 height 38
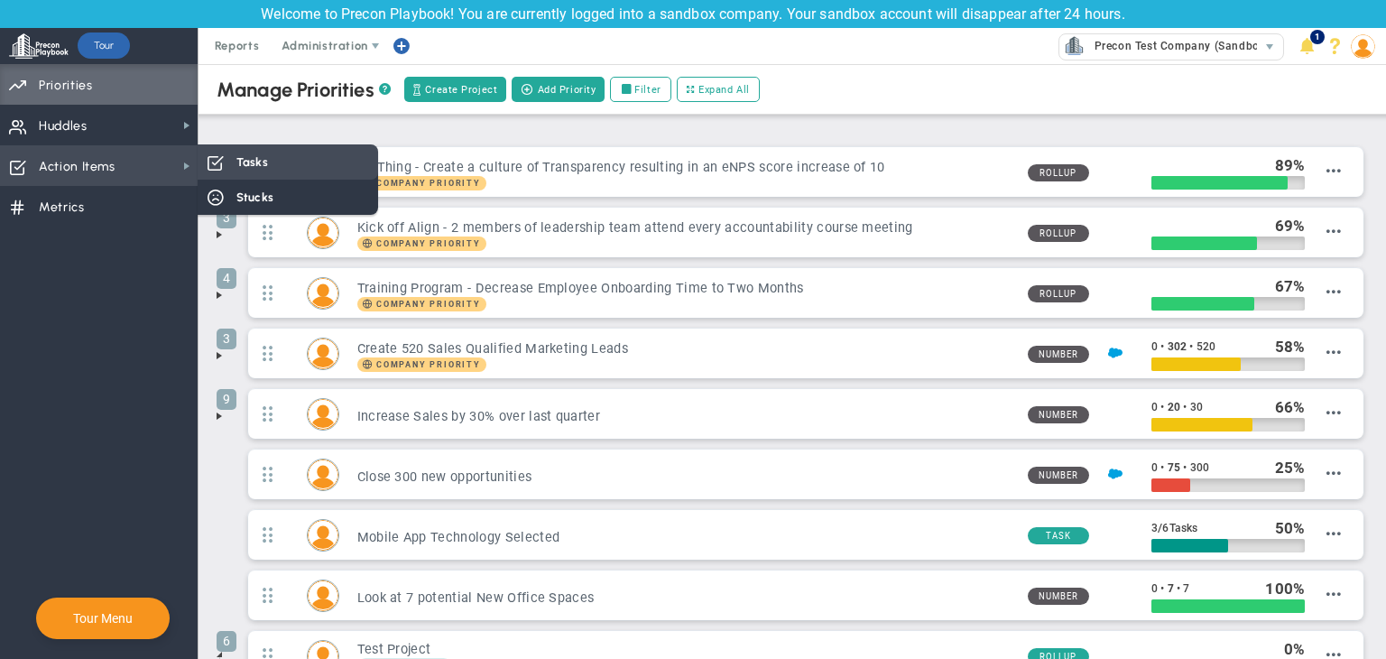
click at [244, 165] on span "Tasks" at bounding box center [252, 161] width 32 height 17
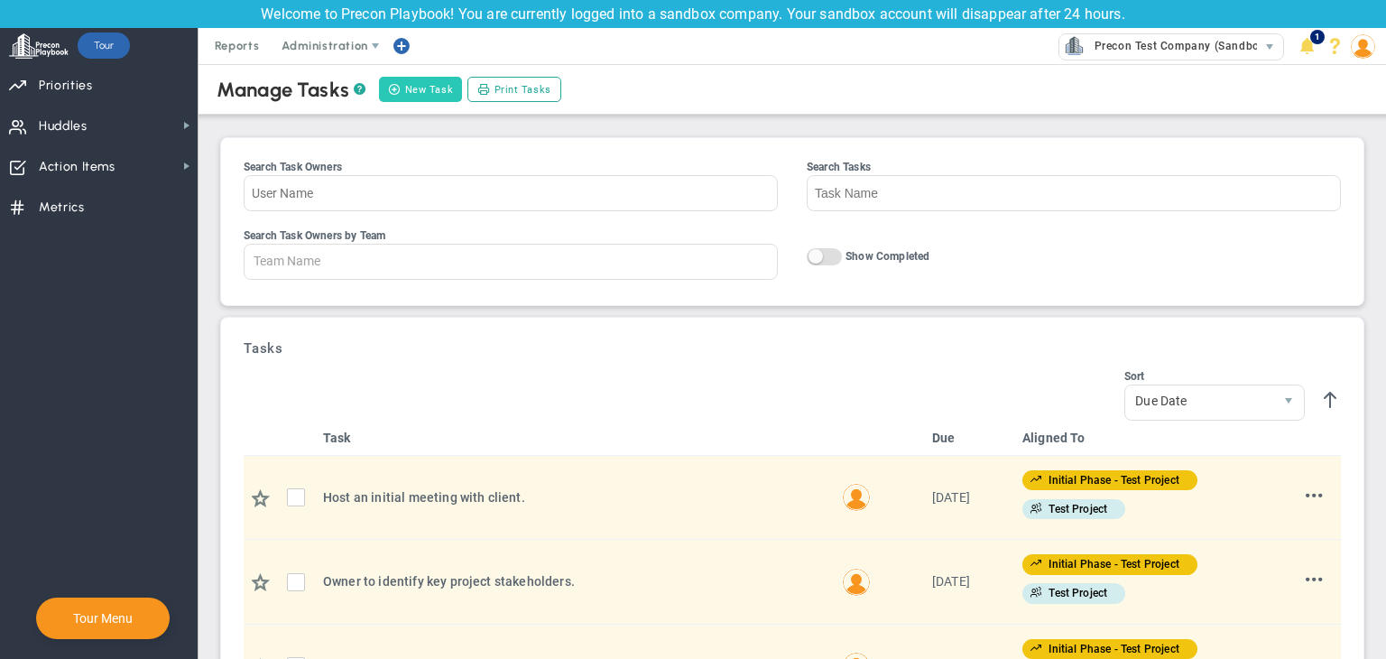
click at [405, 91] on button "New Task" at bounding box center [420, 89] width 83 height 25
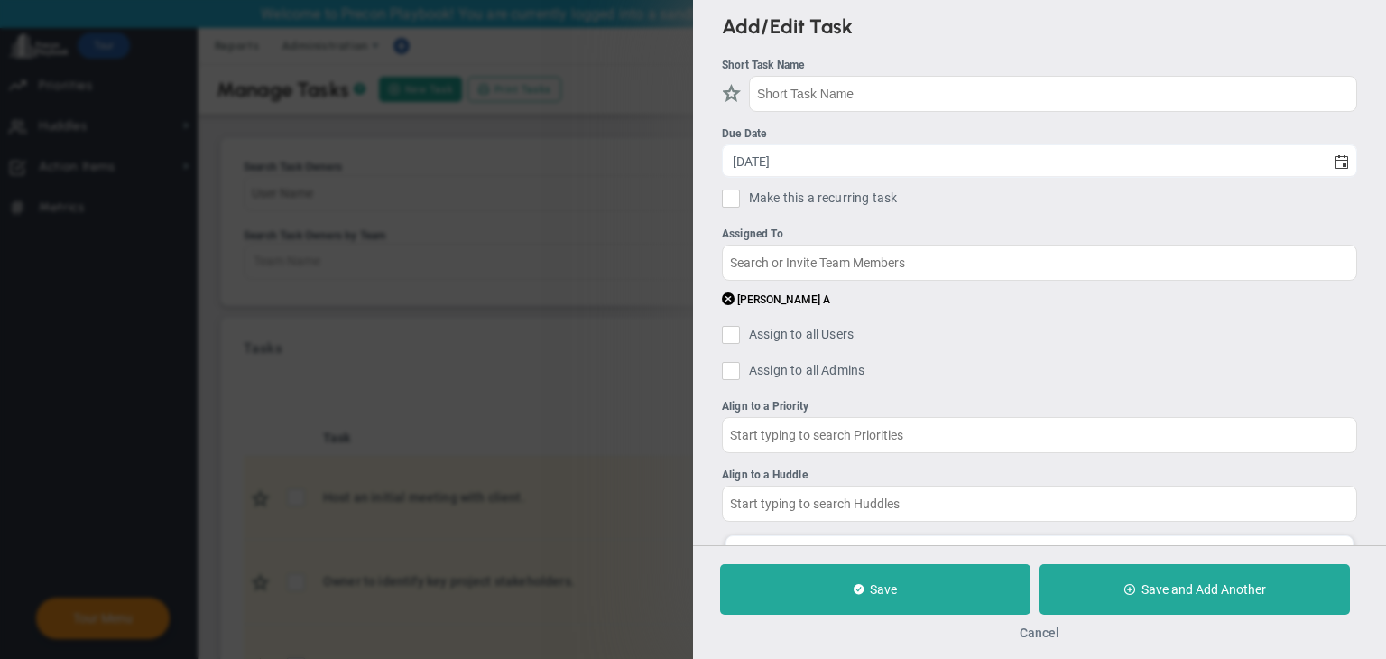
click at [1034, 629] on button "Cancel" at bounding box center [1040, 633] width 40 height 14
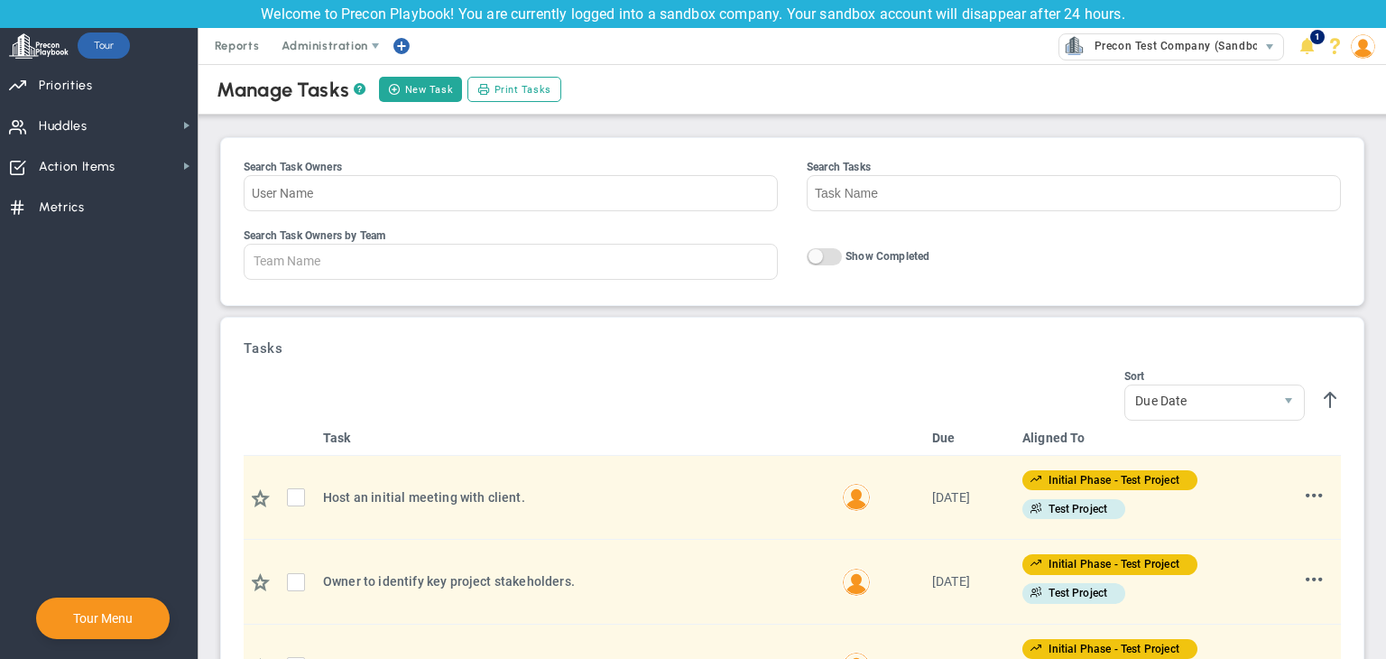
click at [1357, 51] on img at bounding box center [1363, 46] width 24 height 24
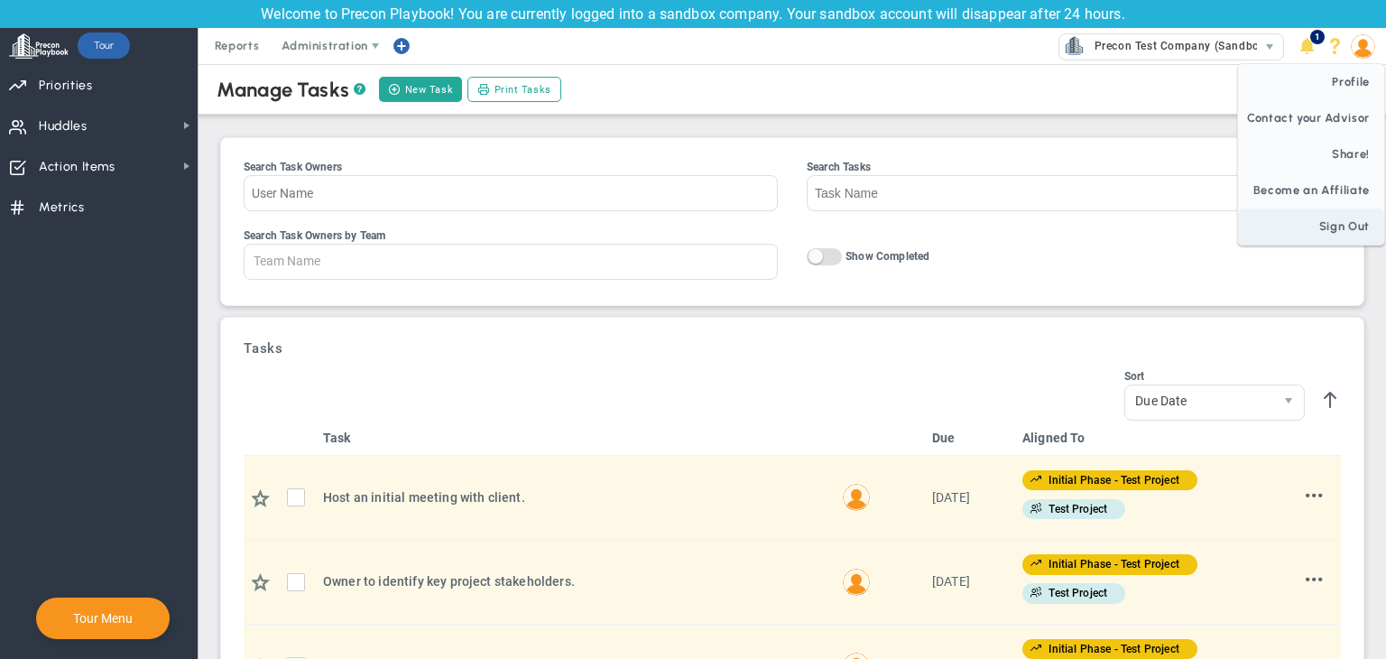
click at [1341, 235] on span "Sign Out" at bounding box center [1311, 227] width 146 height 36
